Goal: Task Accomplishment & Management: Manage account settings

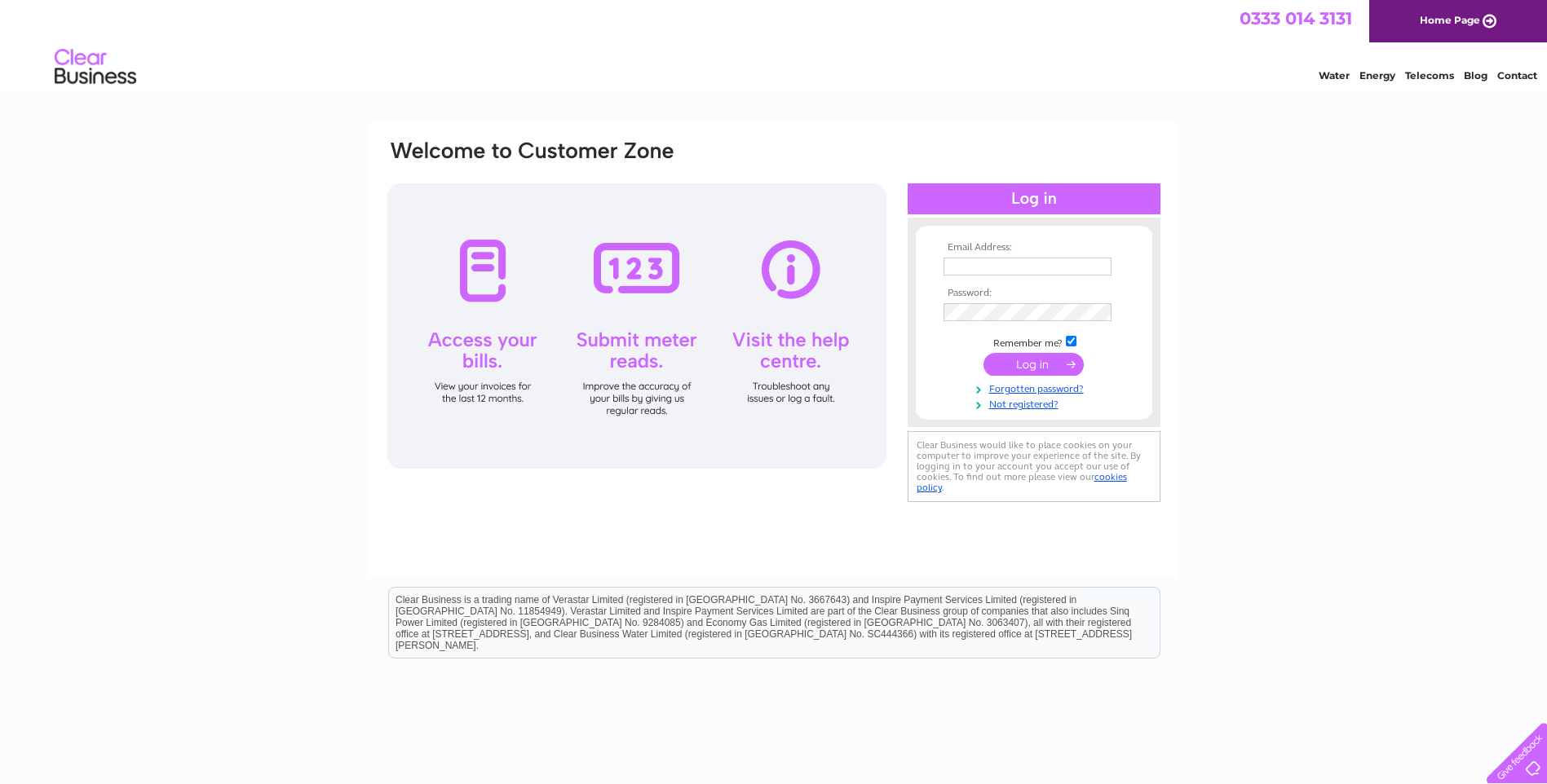
type input "[PERSON_NAME][EMAIL_ADDRESS][DOMAIN_NAME]"
click at [1007, 367] on input "submit" at bounding box center [1034, 364] width 100 height 22
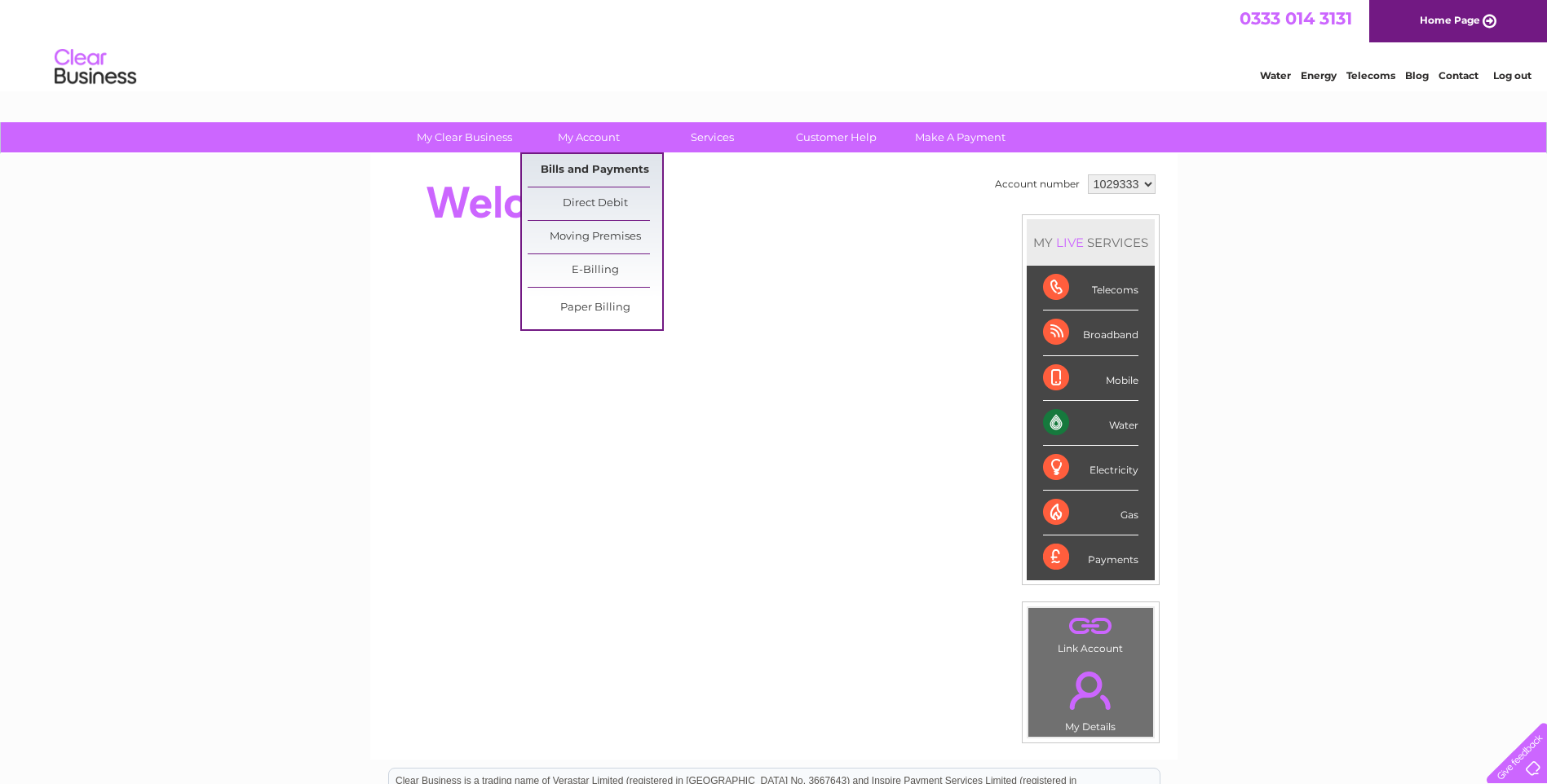
click at [576, 172] on link "Bills and Payments" at bounding box center [595, 169] width 134 height 32
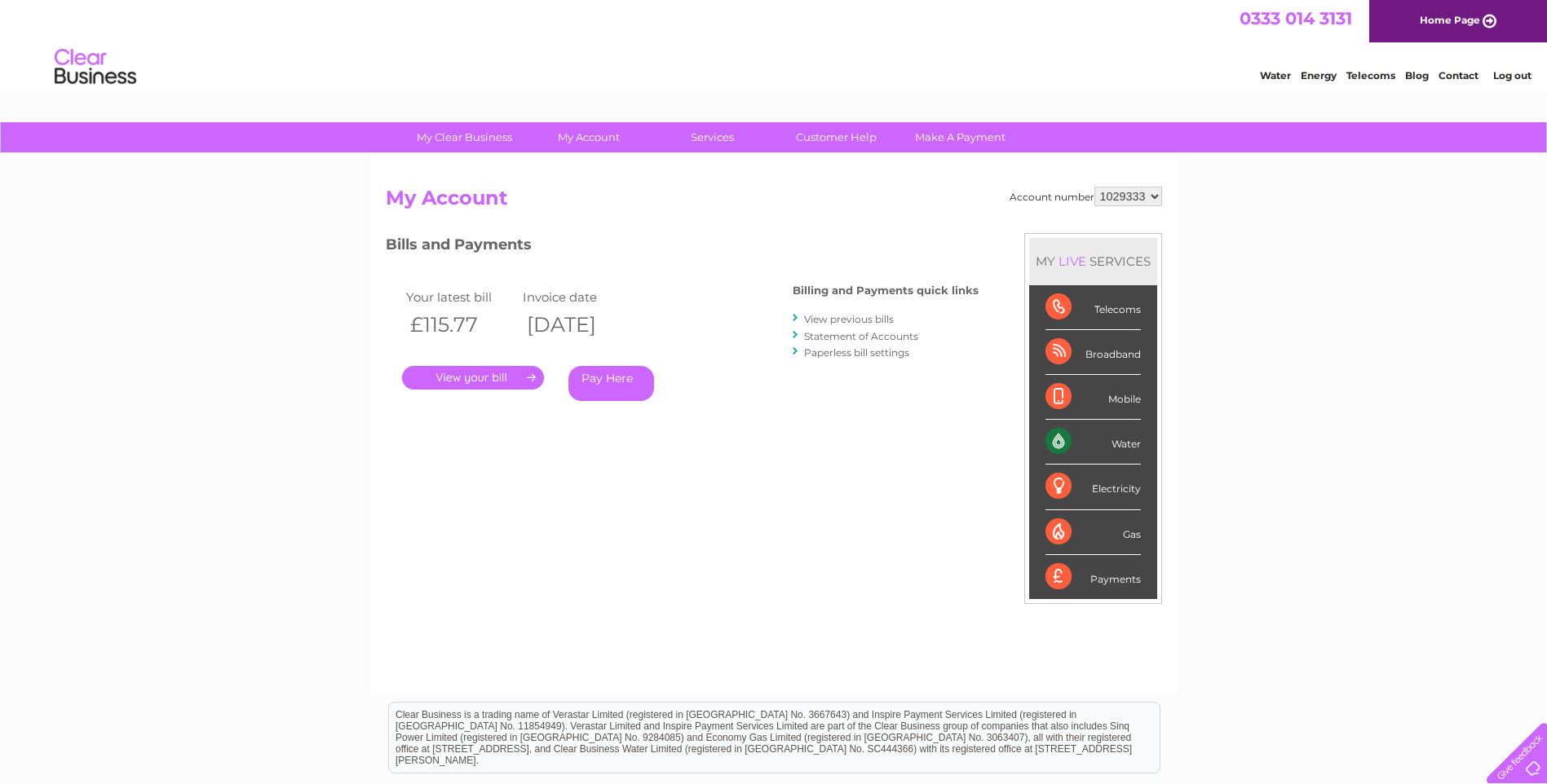
click at [487, 376] on link "." at bounding box center [473, 378] width 142 height 23
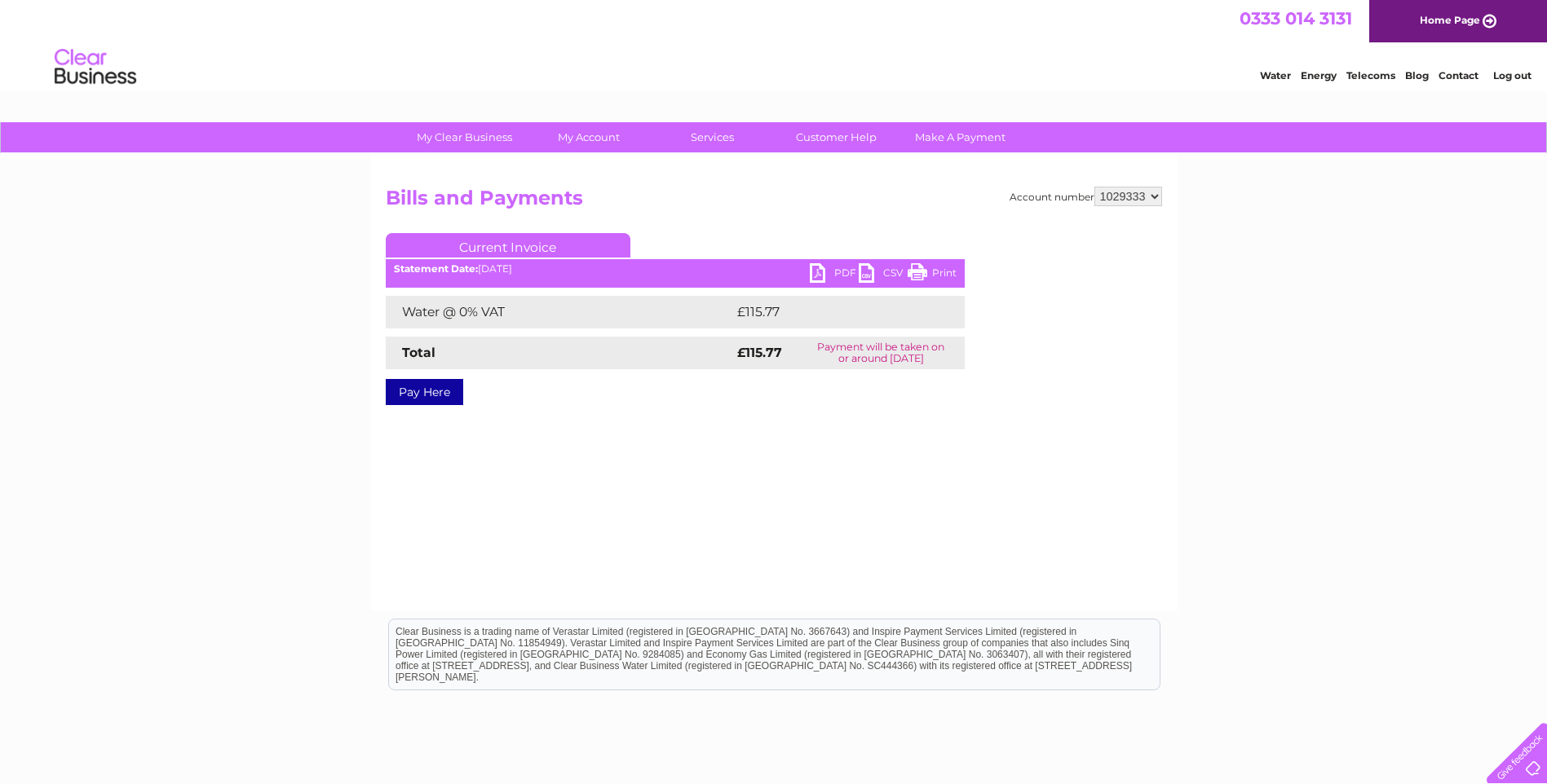
click at [819, 269] on link "PDF" at bounding box center [834, 275] width 49 height 23
